Goal: Information Seeking & Learning: Compare options

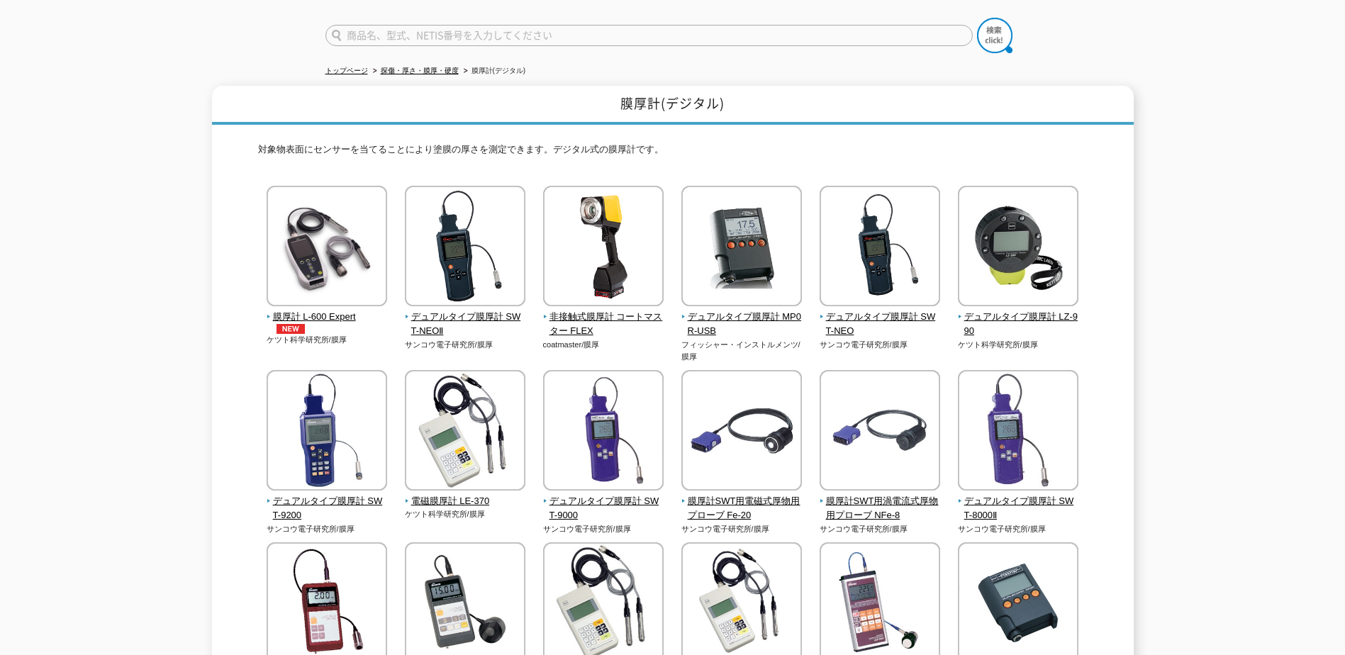
scroll to position [77, 0]
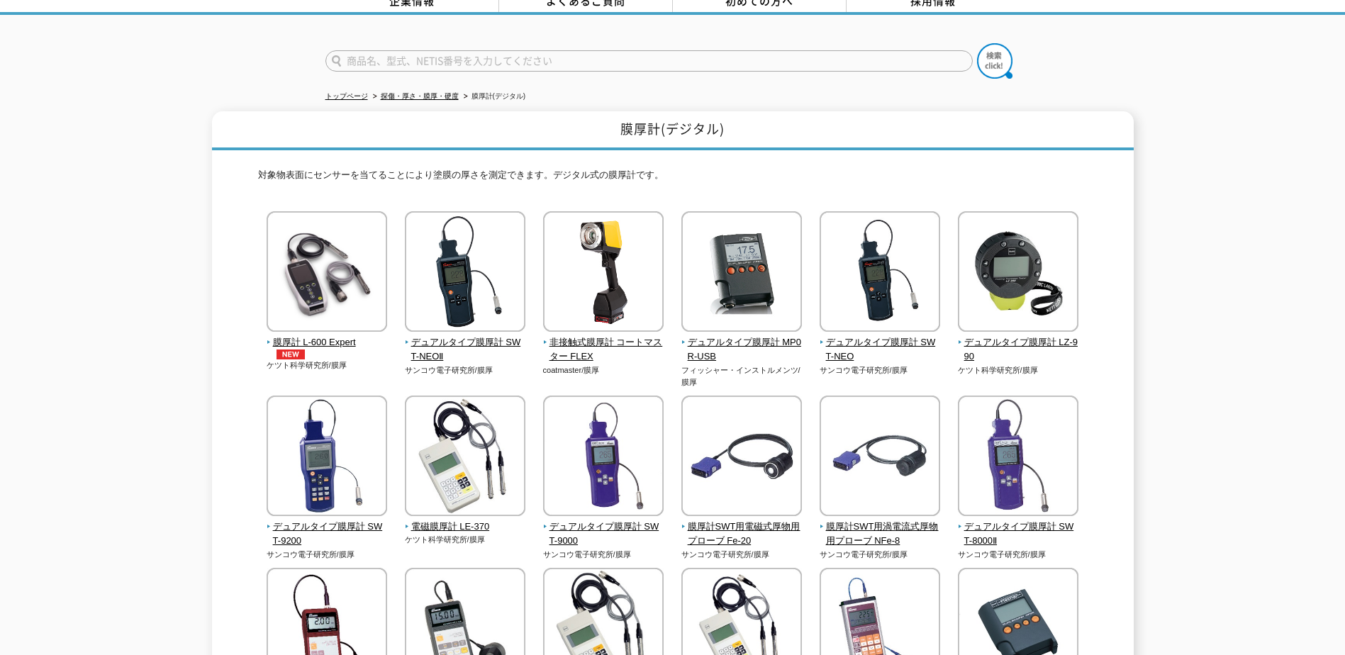
drag, startPoint x: 223, startPoint y: 0, endPoint x: 101, endPoint y: 275, distance: 301.0
click at [101, 275] on div "膜厚計(デジタル) 対象物表面にセンサーを当てることにより塗膜の厚さを測定できます。デジタル式の膜厚計です。 膜厚計 L-600 Expert" at bounding box center [672, 527] width 1345 height 833
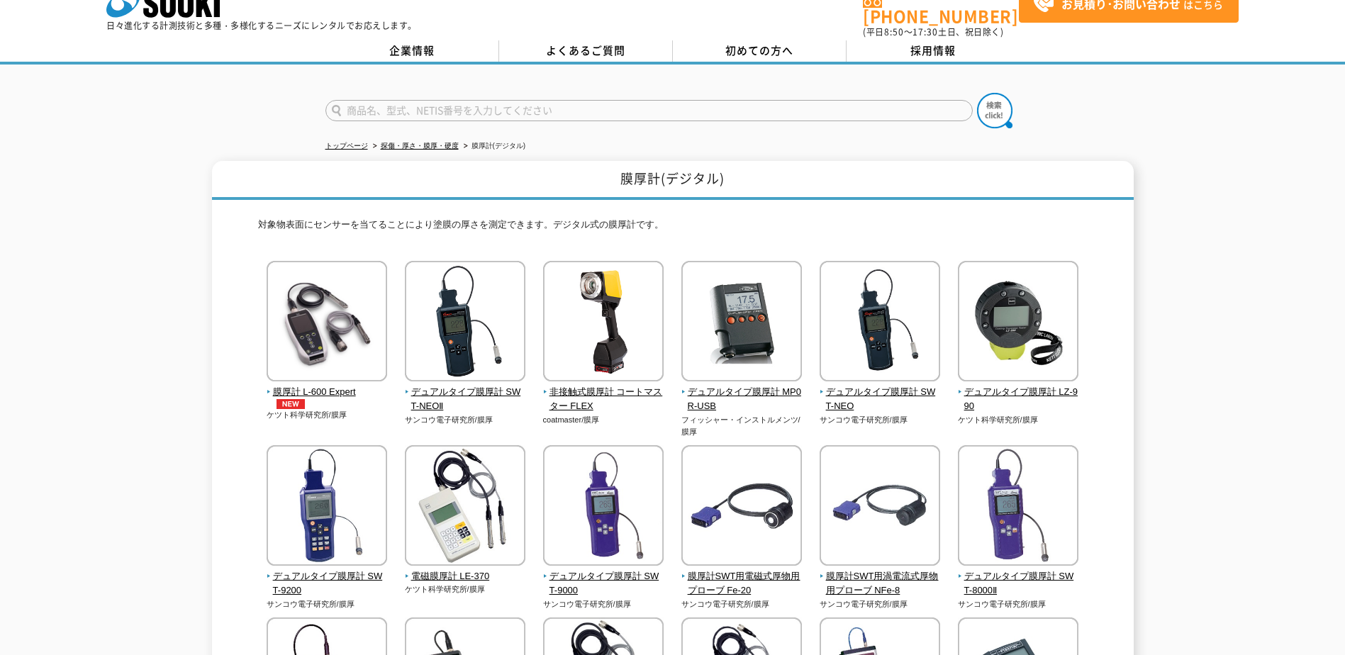
scroll to position [0, 0]
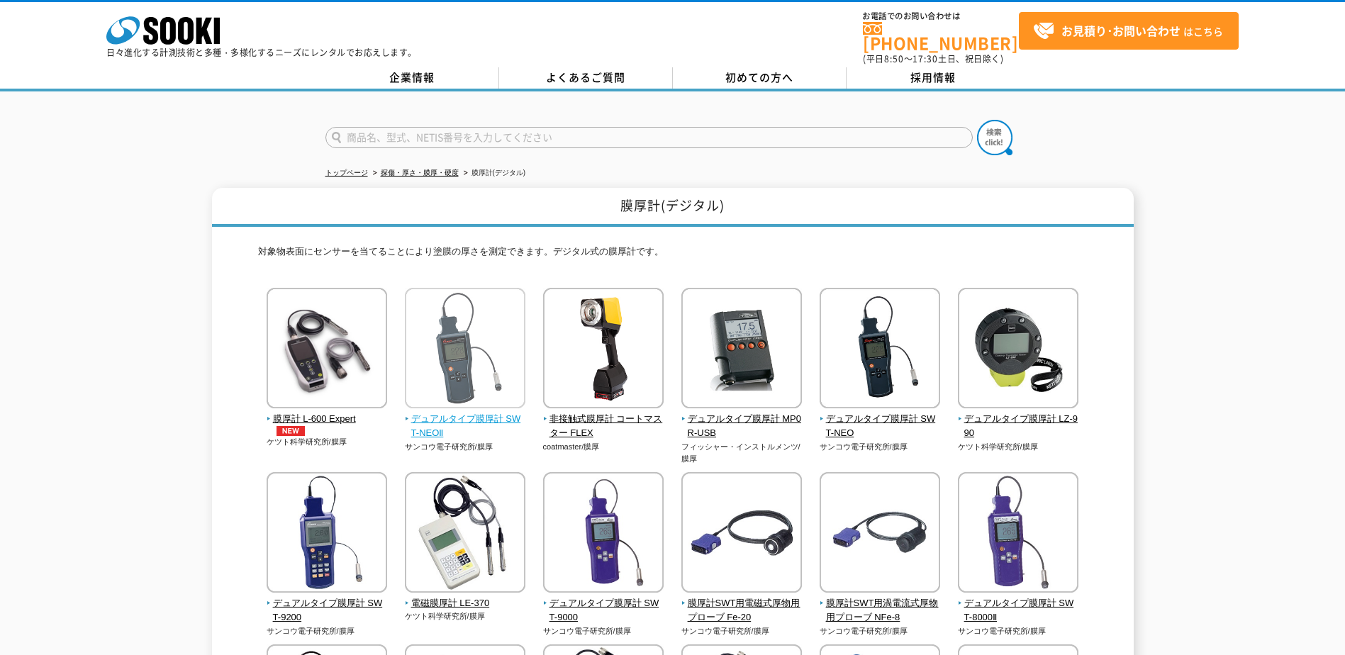
click at [458, 355] on img at bounding box center [465, 350] width 121 height 124
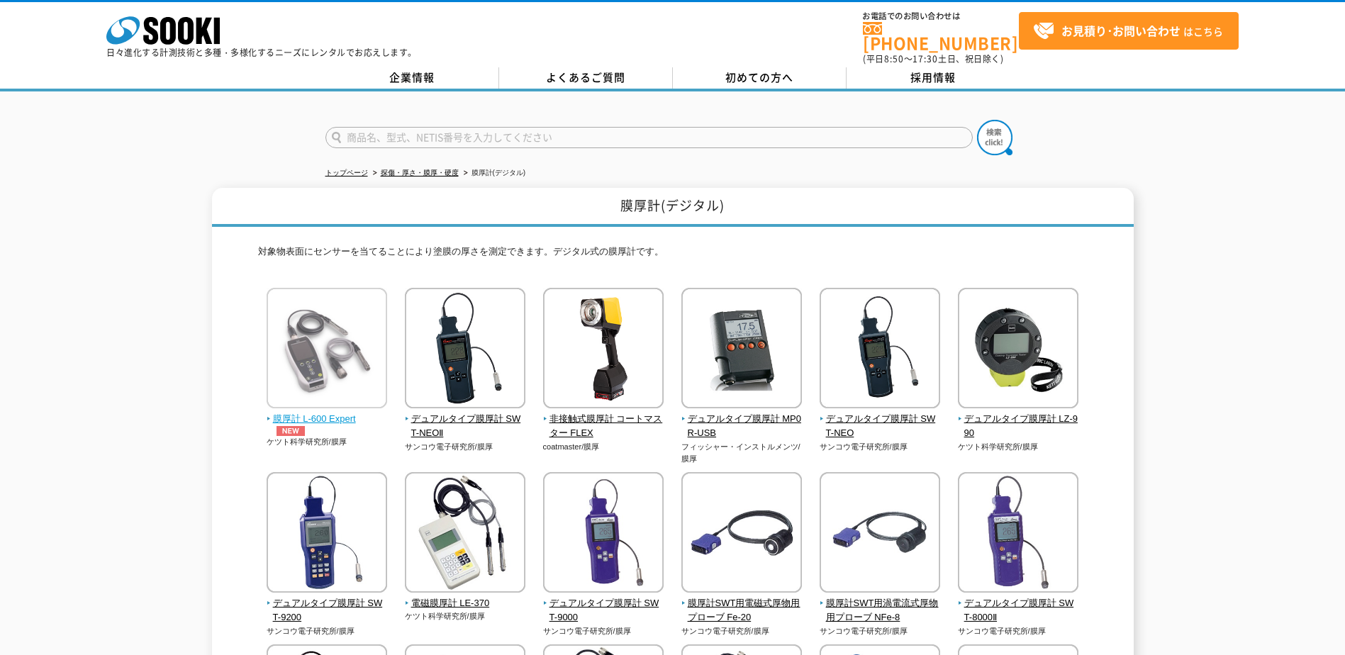
click at [306, 367] on img at bounding box center [327, 350] width 121 height 124
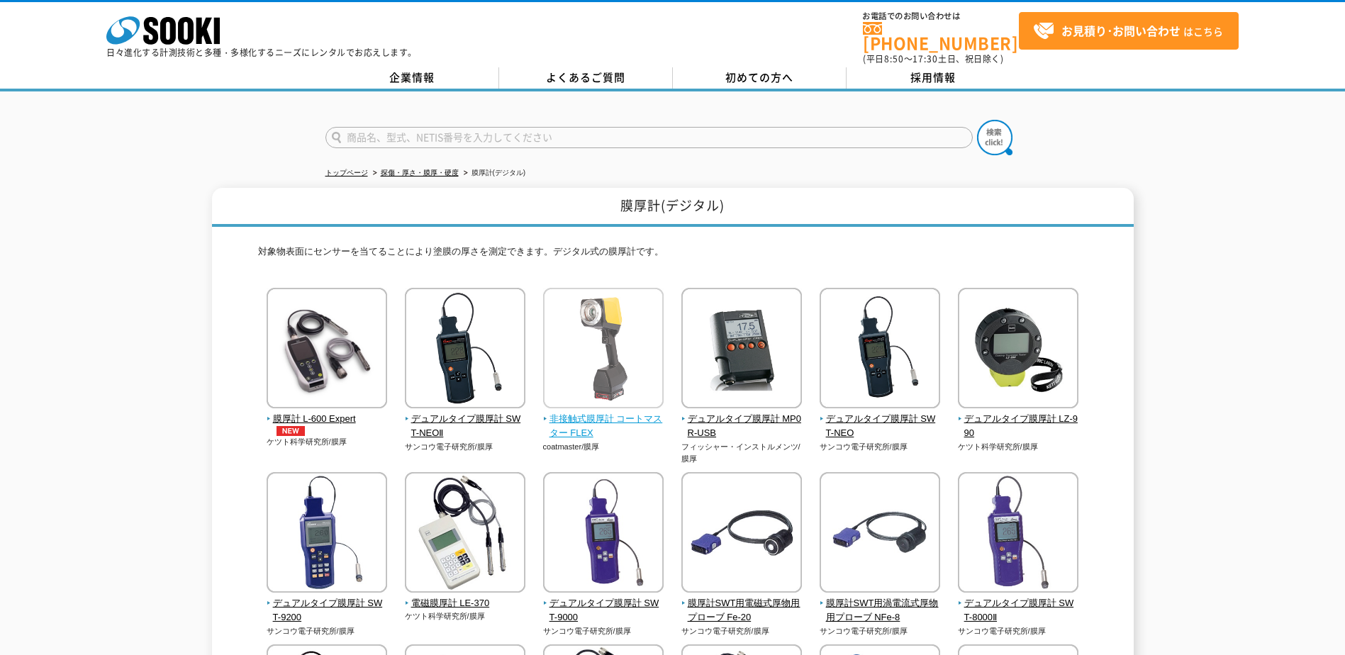
click at [647, 362] on img at bounding box center [603, 350] width 121 height 124
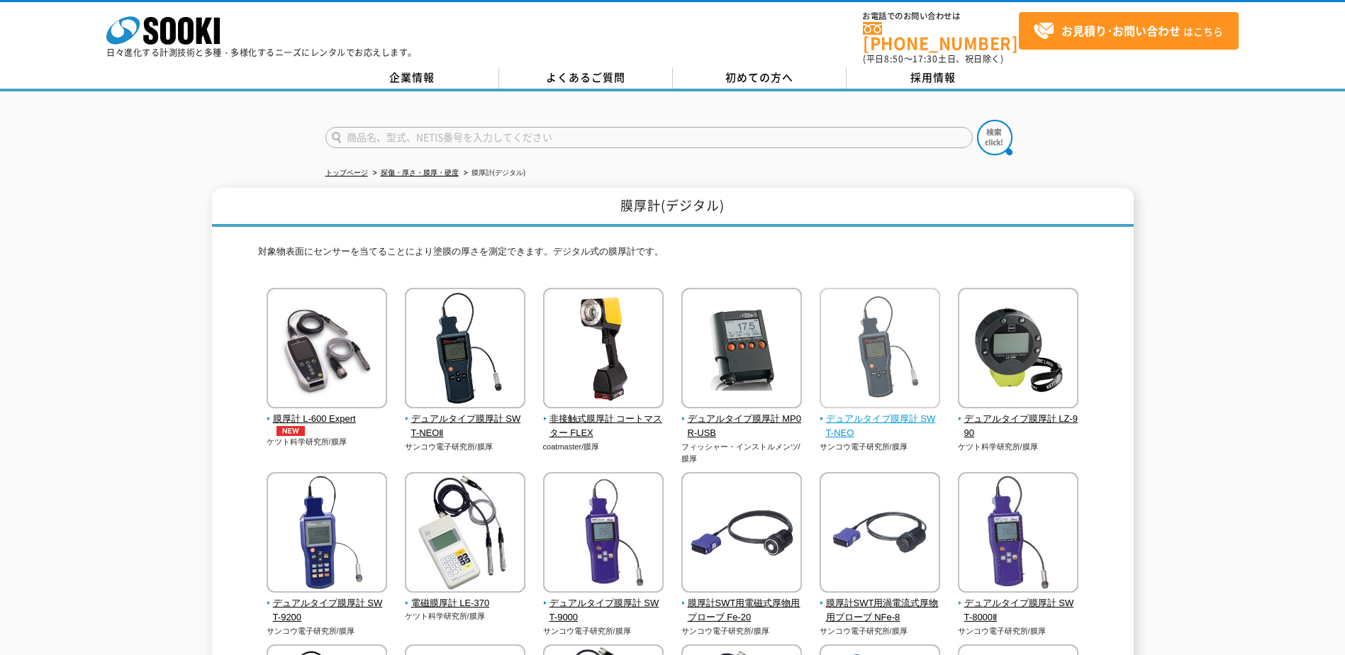
click at [852, 338] on img at bounding box center [880, 350] width 121 height 124
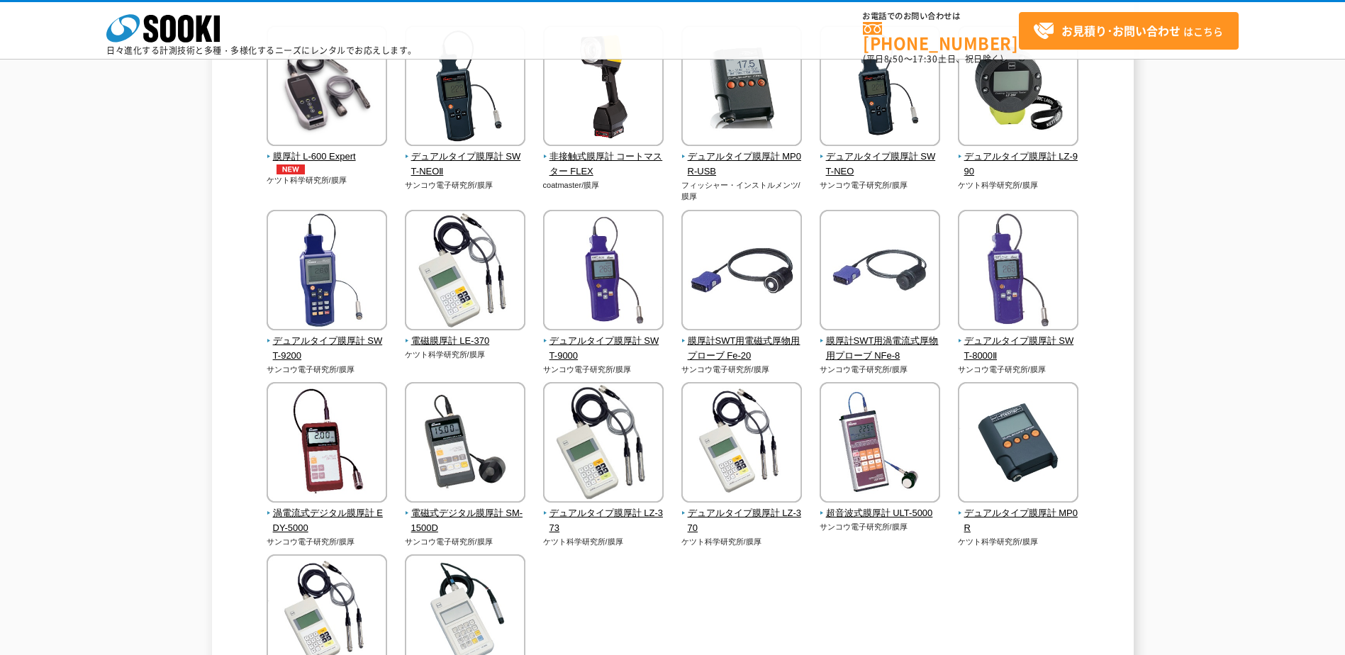
scroll to position [213, 0]
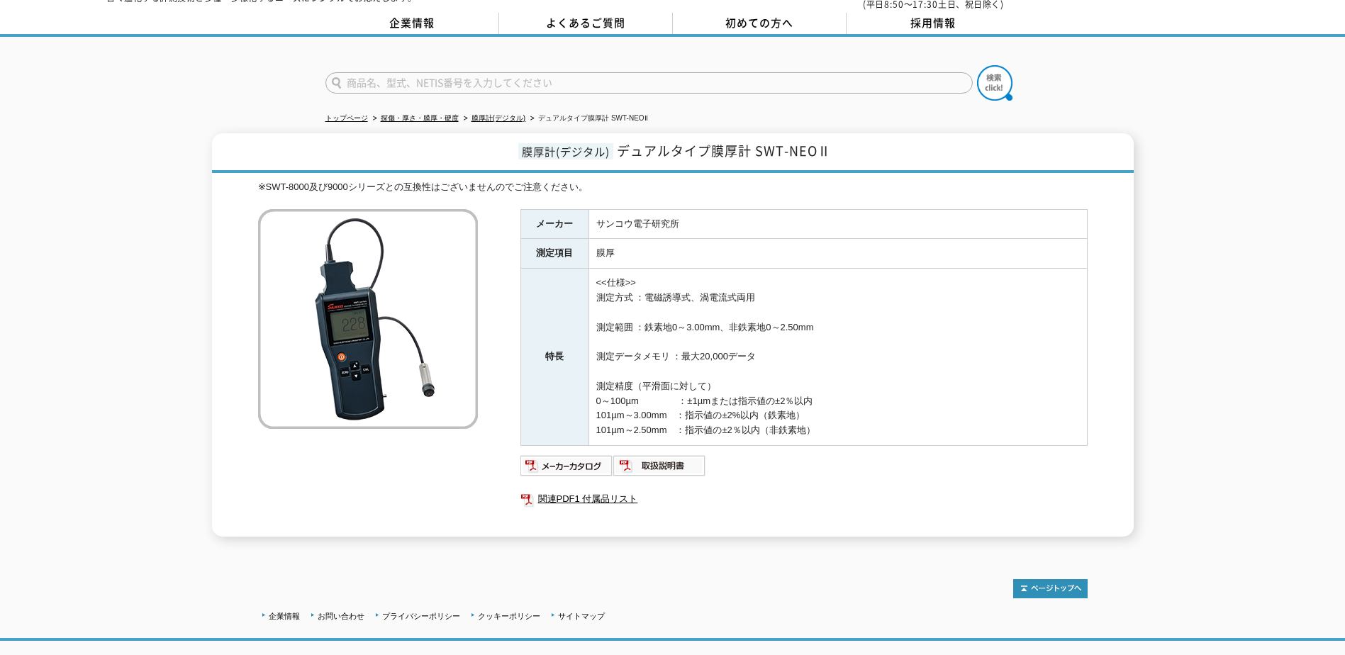
scroll to position [129, 0]
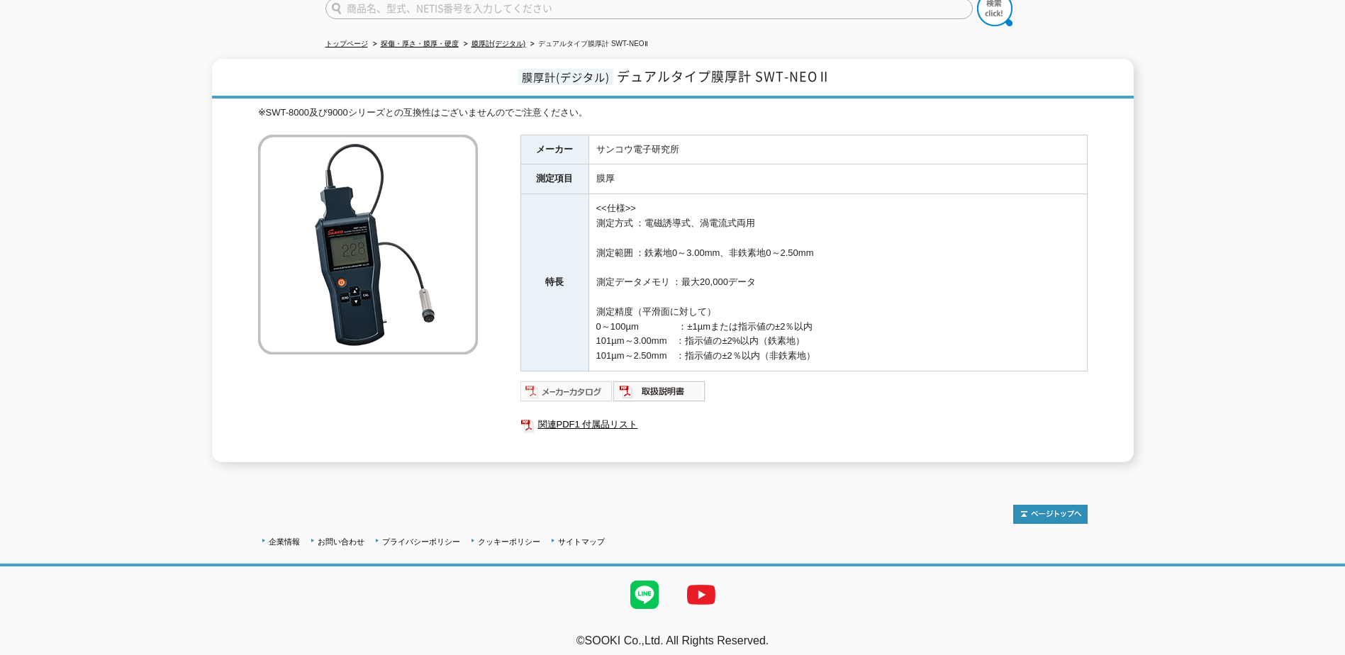
click at [557, 393] on img at bounding box center [567, 391] width 93 height 23
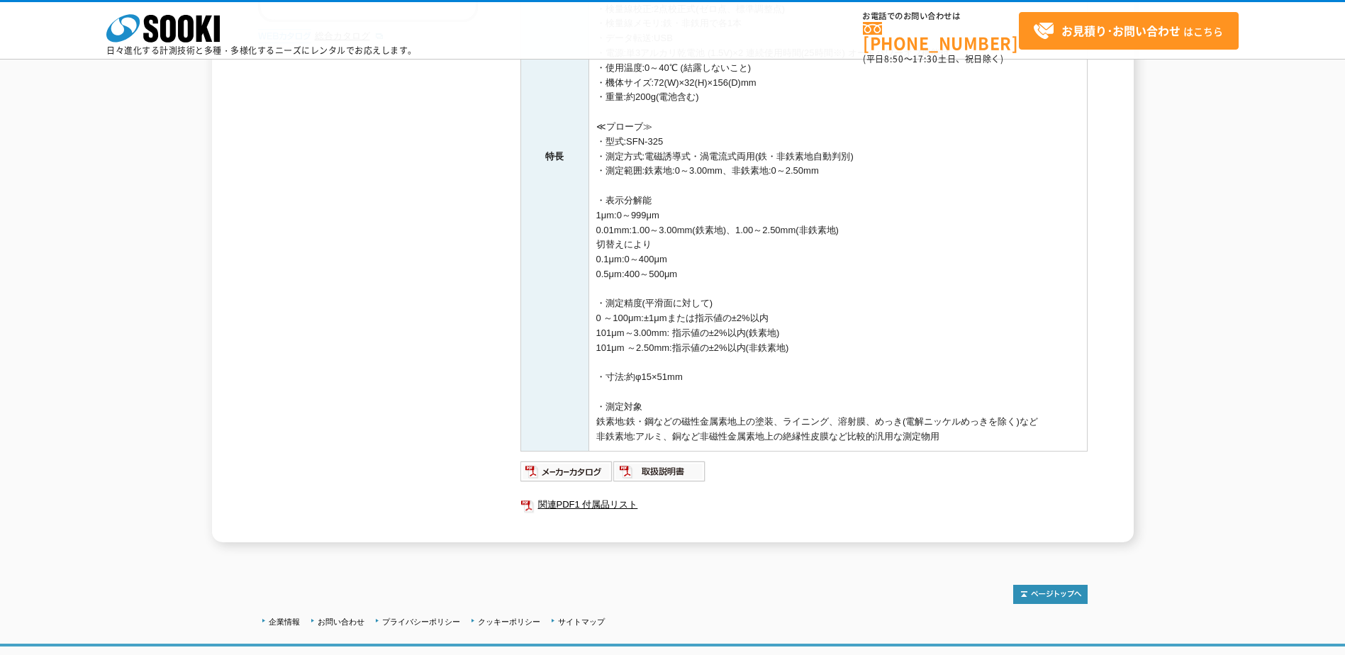
scroll to position [515, 0]
